Goal: Task Accomplishment & Management: Use online tool/utility

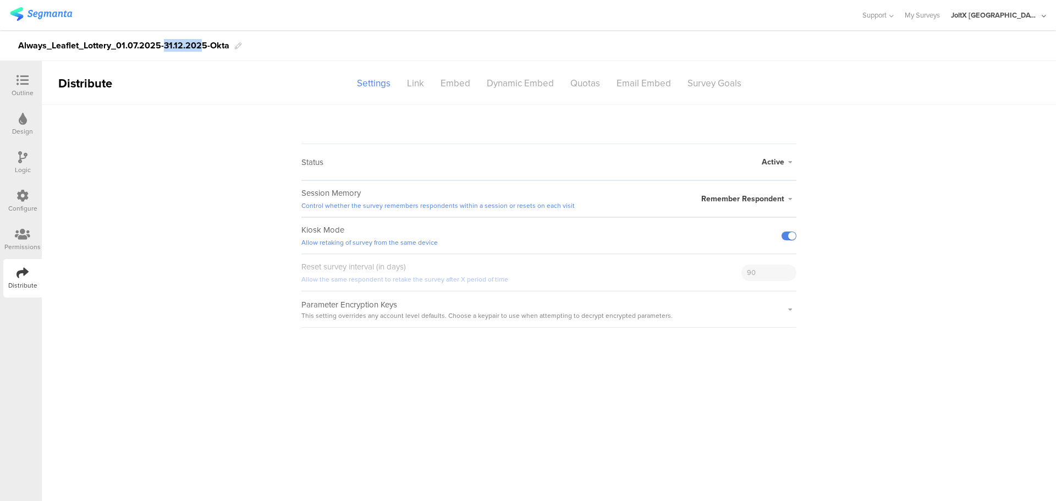
drag, startPoint x: 166, startPoint y: 46, endPoint x: 200, endPoint y: 48, distance: 34.7
click at [200, 48] on div "Always_Leaflet_Lottery_01.07.2025-31.12.2025-Okta" at bounding box center [123, 46] width 211 height 18
click at [33, 276] on div "Distribute" at bounding box center [22, 278] width 39 height 39
click at [662, 83] on div "Email Embed" at bounding box center [643, 83] width 71 height 19
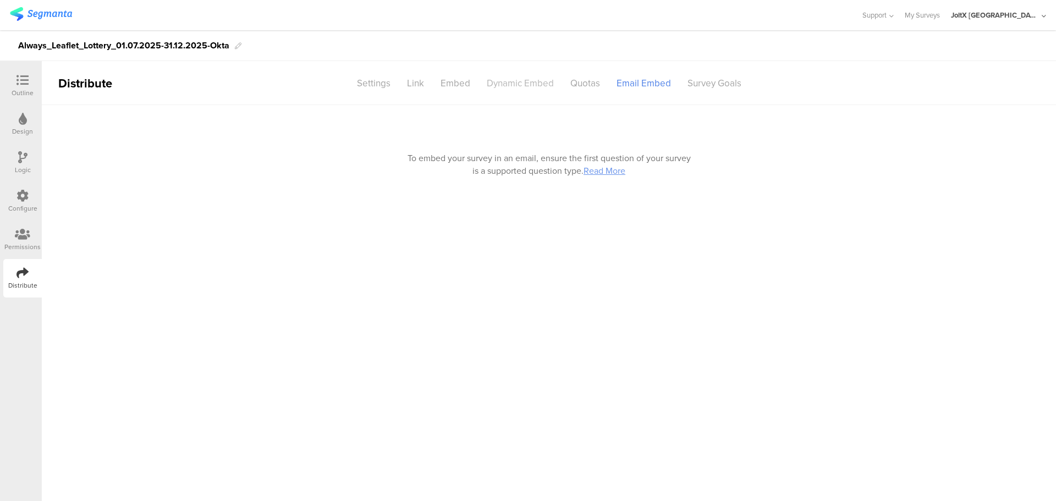
click at [559, 86] on div "Dynamic Embed" at bounding box center [521, 83] width 84 height 19
click at [466, 81] on div "Embed" at bounding box center [455, 83] width 46 height 19
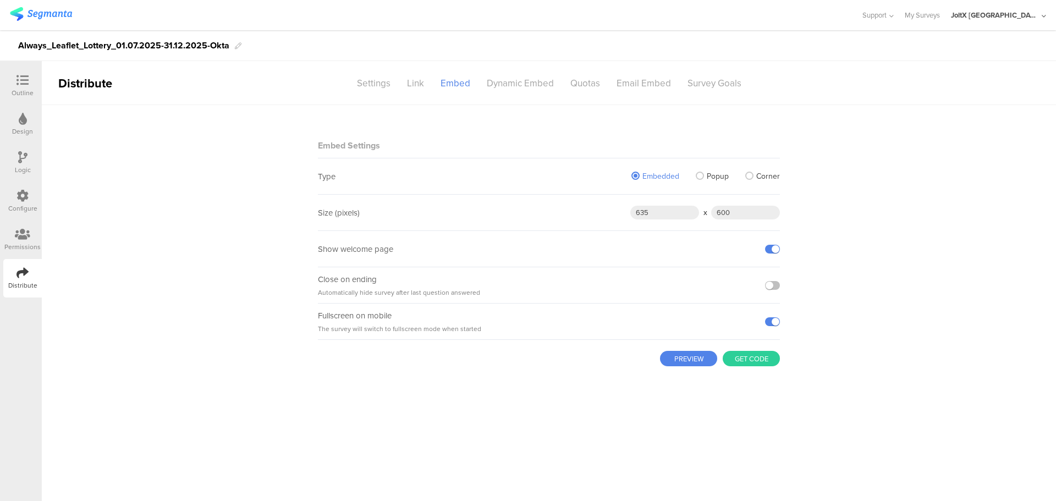
click at [402, 81] on div "Link" at bounding box center [416, 83] width 34 height 19
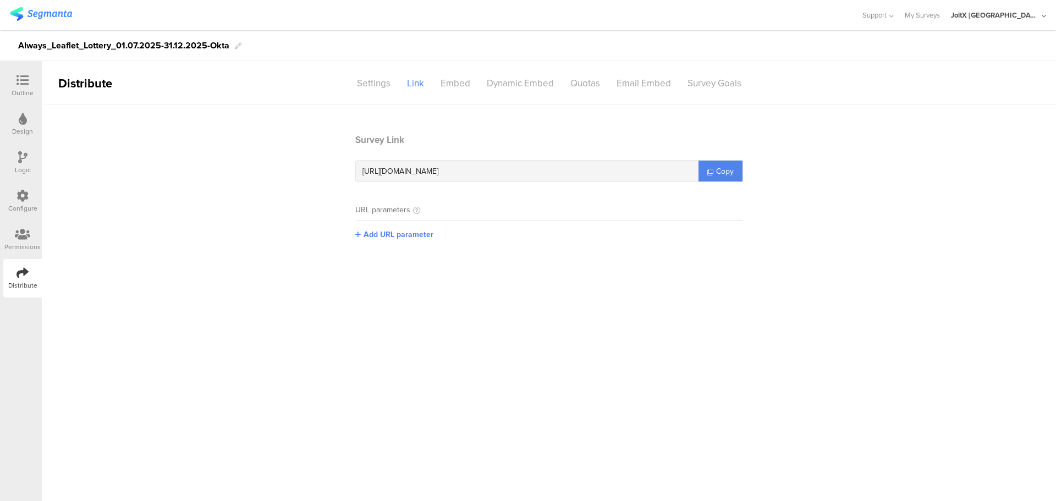
click at [377, 83] on div "Settings" at bounding box center [374, 83] width 50 height 19
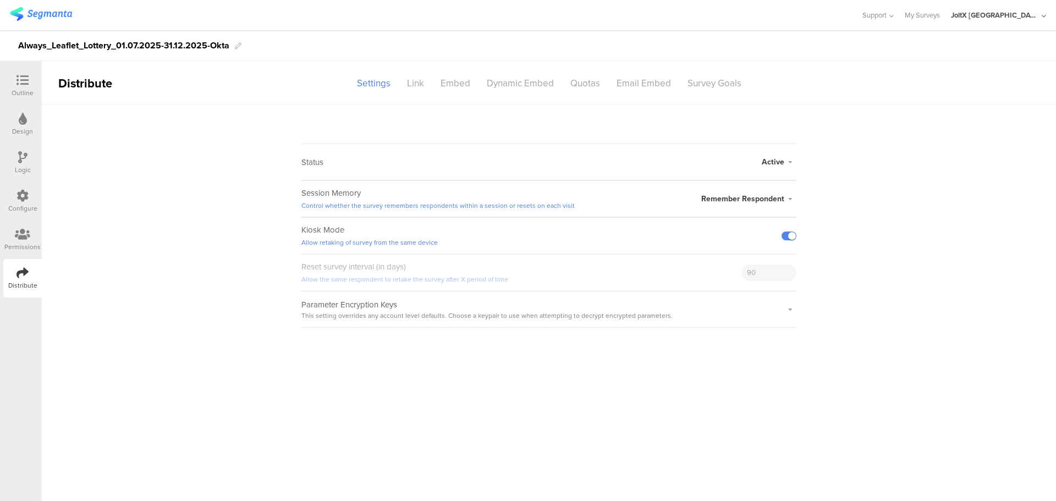
click at [409, 71] on sg-section-page-header "Distribute Settings Link Embed Dynamic Embed Quotas Email Embed Survey Goals" at bounding box center [549, 83] width 1014 height 44
click at [421, 81] on div "Link" at bounding box center [416, 83] width 34 height 19
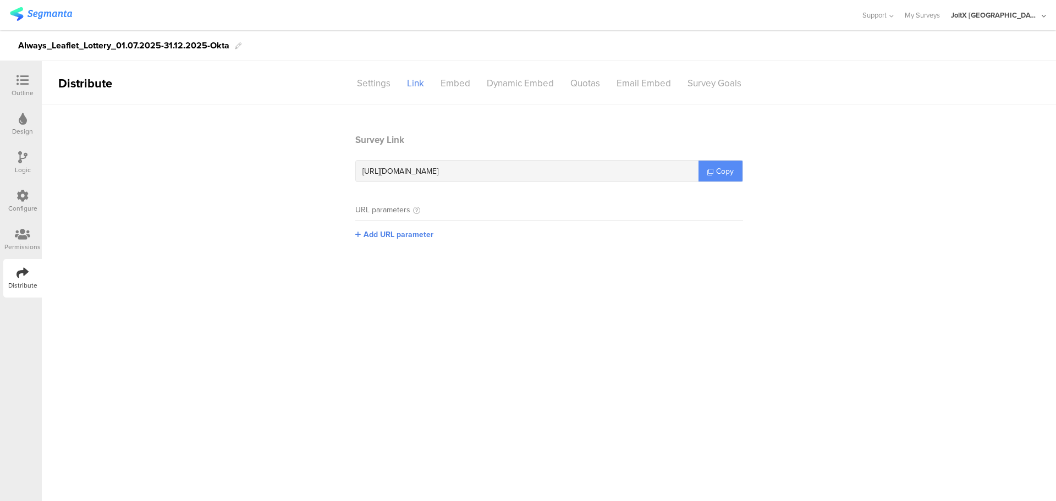
click at [716, 172] on span "Copy" at bounding box center [725, 172] width 18 height 12
